Goal: Task Accomplishment & Management: Manage account settings

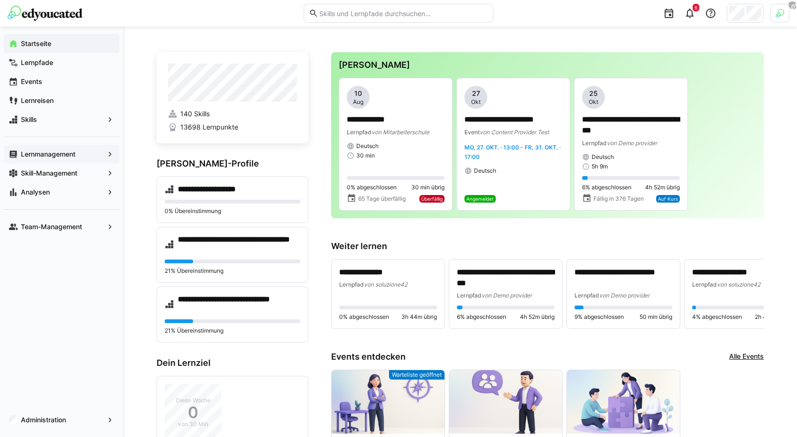
click at [100, 155] on span "Lernmanagement" at bounding box center [61, 153] width 84 height 9
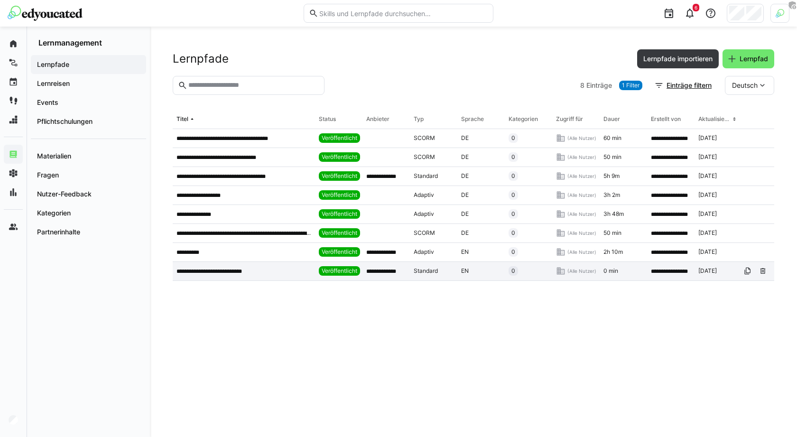
click at [192, 280] on div "**********" at bounding box center [244, 271] width 142 height 19
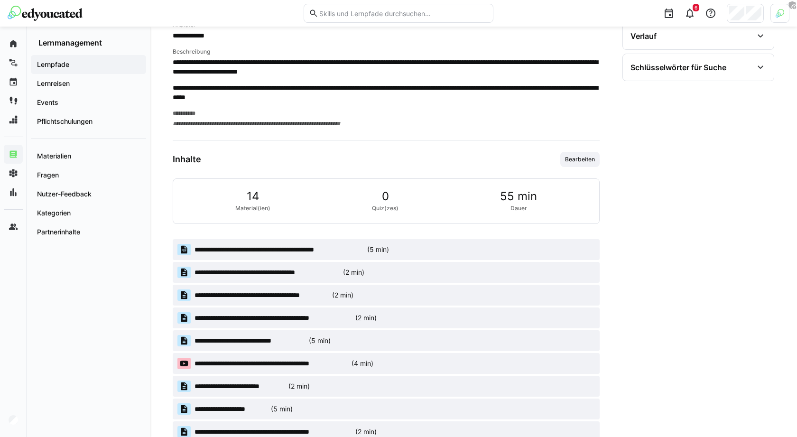
scroll to position [363, 0]
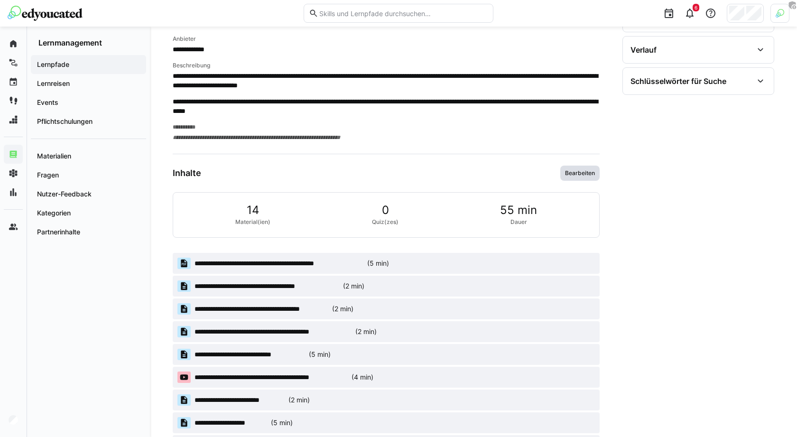
click at [581, 173] on span "Bearbeiten" at bounding box center [580, 173] width 32 height 8
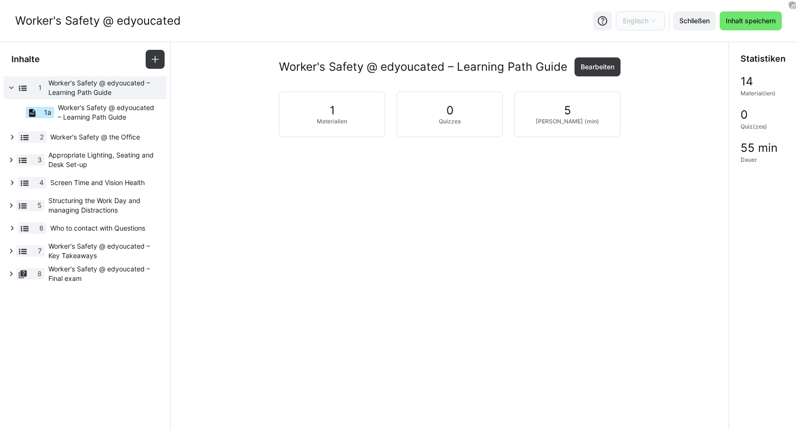
click at [92, 288] on div "1 Worker's Safety @ edyoucated – Learning Path Guide 1a Worker's Safety @ edyou…" at bounding box center [85, 182] width 170 height 213
click at [85, 288] on div "1 Worker's Safety @ edyoucated – Learning Path Guide 1a Worker's Safety @ edyou…" at bounding box center [85, 182] width 170 height 213
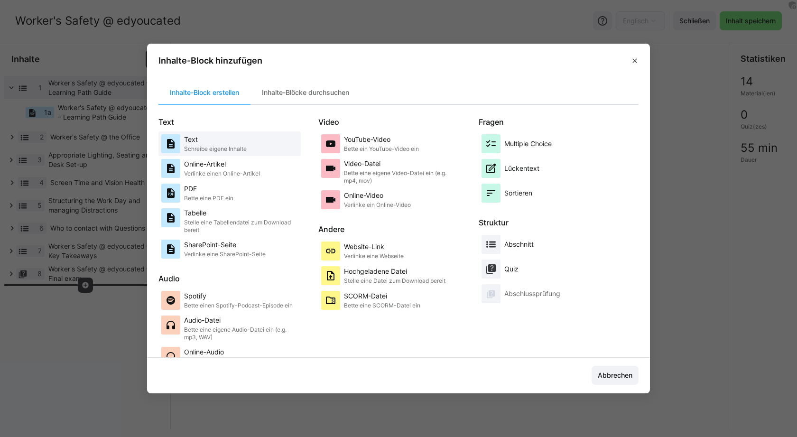
click at [251, 143] on div "Text Schreibe eigene Inhalte" at bounding box center [229, 143] width 137 height 19
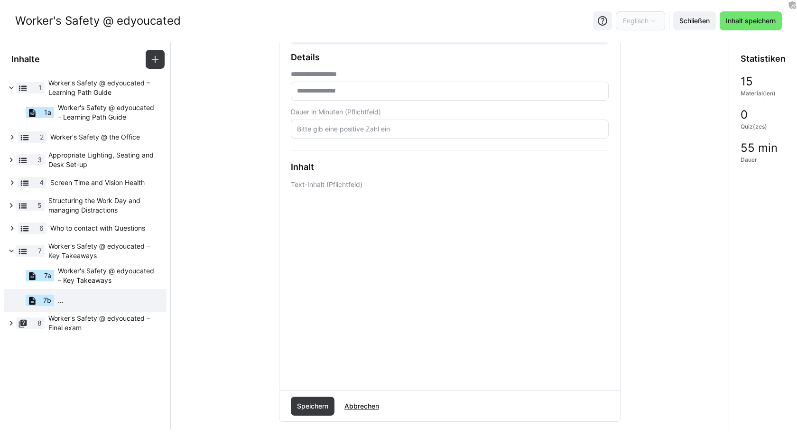
scroll to position [138, 0]
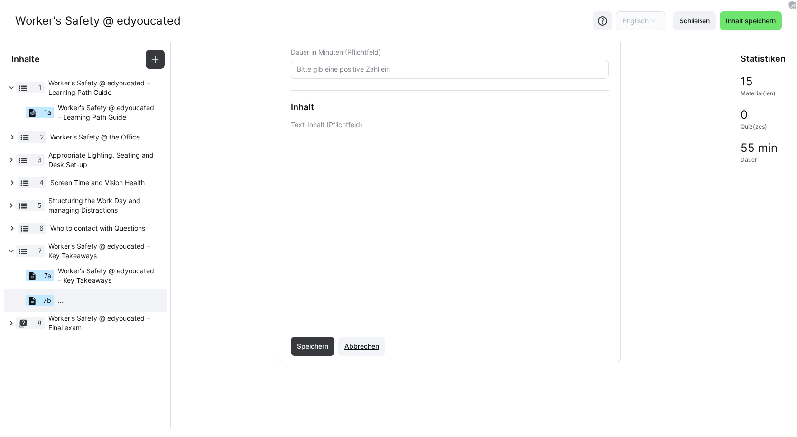
click at [368, 345] on span "Abbrechen" at bounding box center [361, 346] width 37 height 9
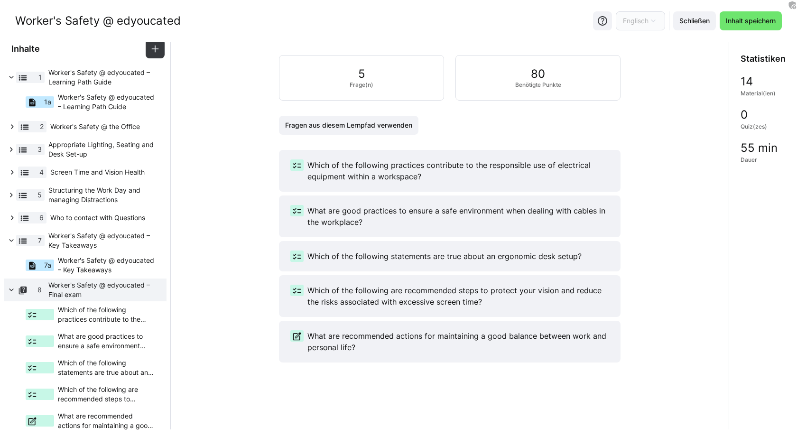
scroll to position [15, 0]
